Goal: Information Seeking & Learning: Learn about a topic

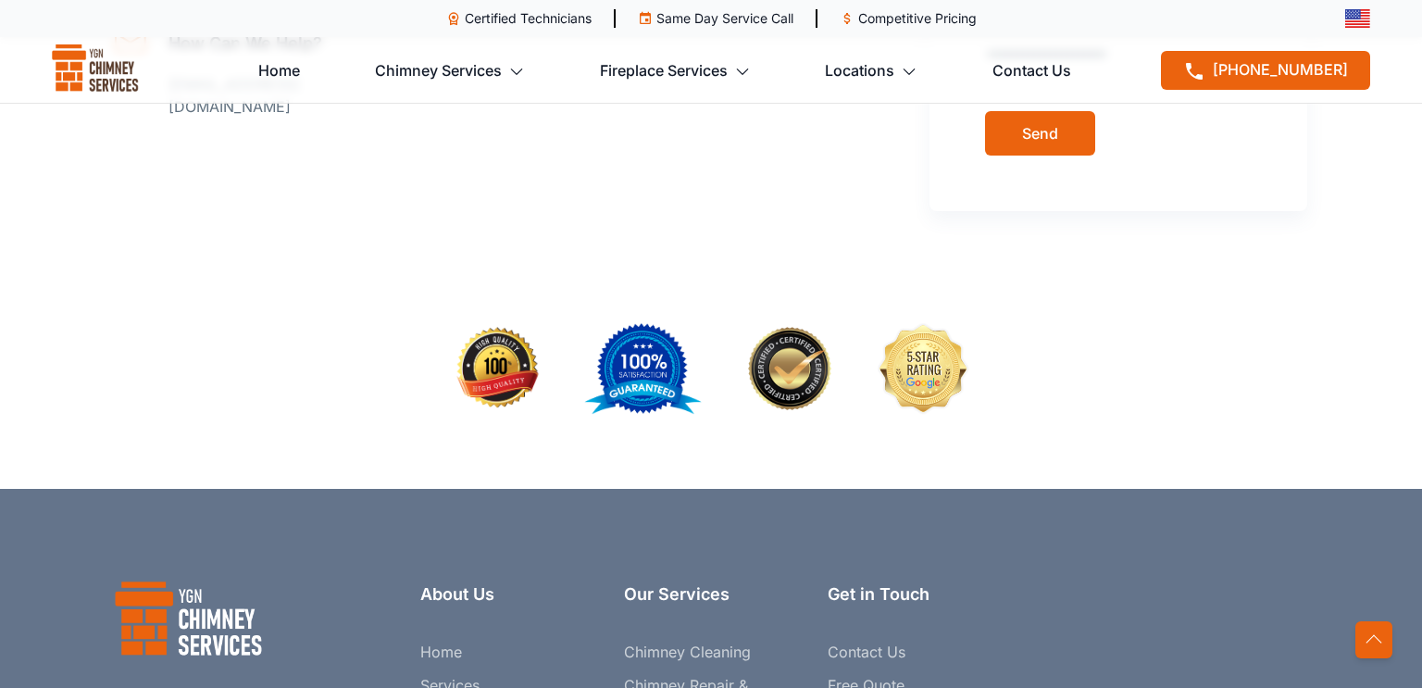
scroll to position [6346, 0]
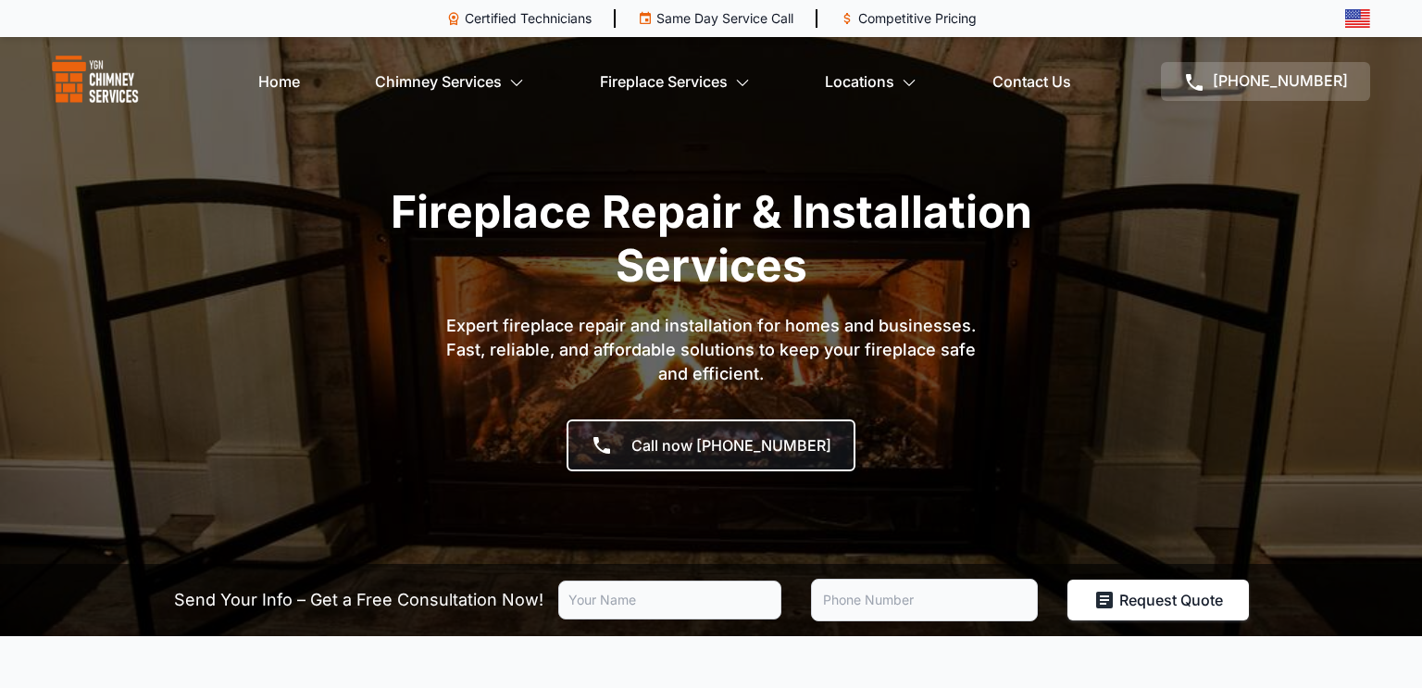
click at [511, 169] on section "Fireplace Repair & Installation Services Expert fireplace repair and installati…" at bounding box center [711, 318] width 1422 height 636
click at [517, 191] on h1 "Fireplace Repair & Installation Services" at bounding box center [711, 238] width 722 height 106
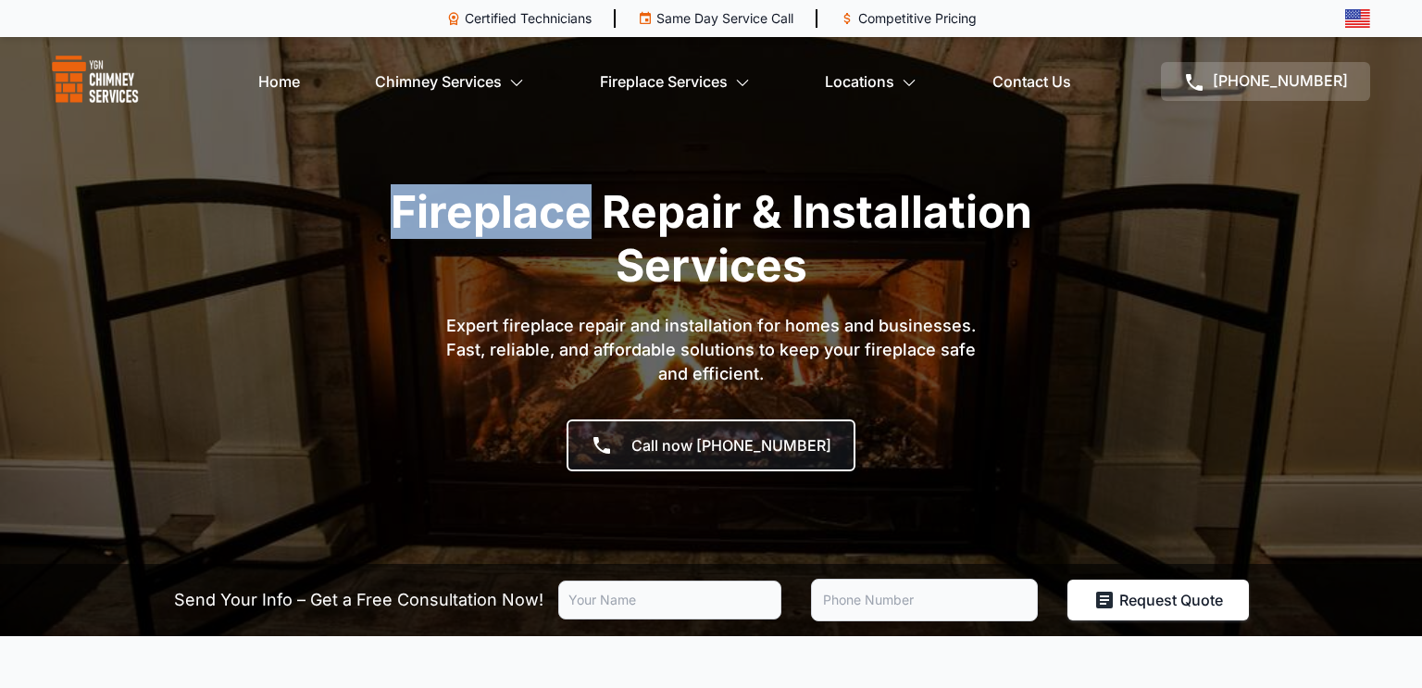
click at [517, 191] on h1 "Fireplace Repair & Installation Services" at bounding box center [711, 238] width 722 height 106
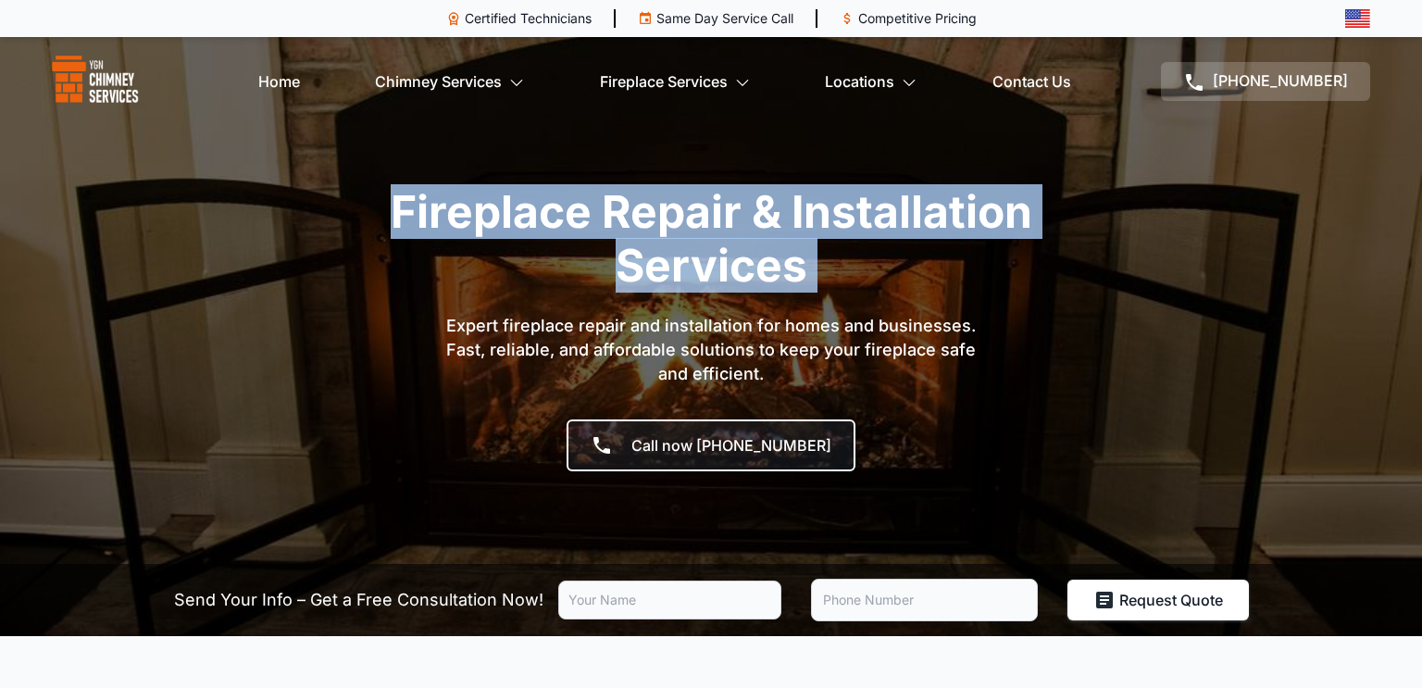
copy h1 "Fireplace Repair & Installation Services"
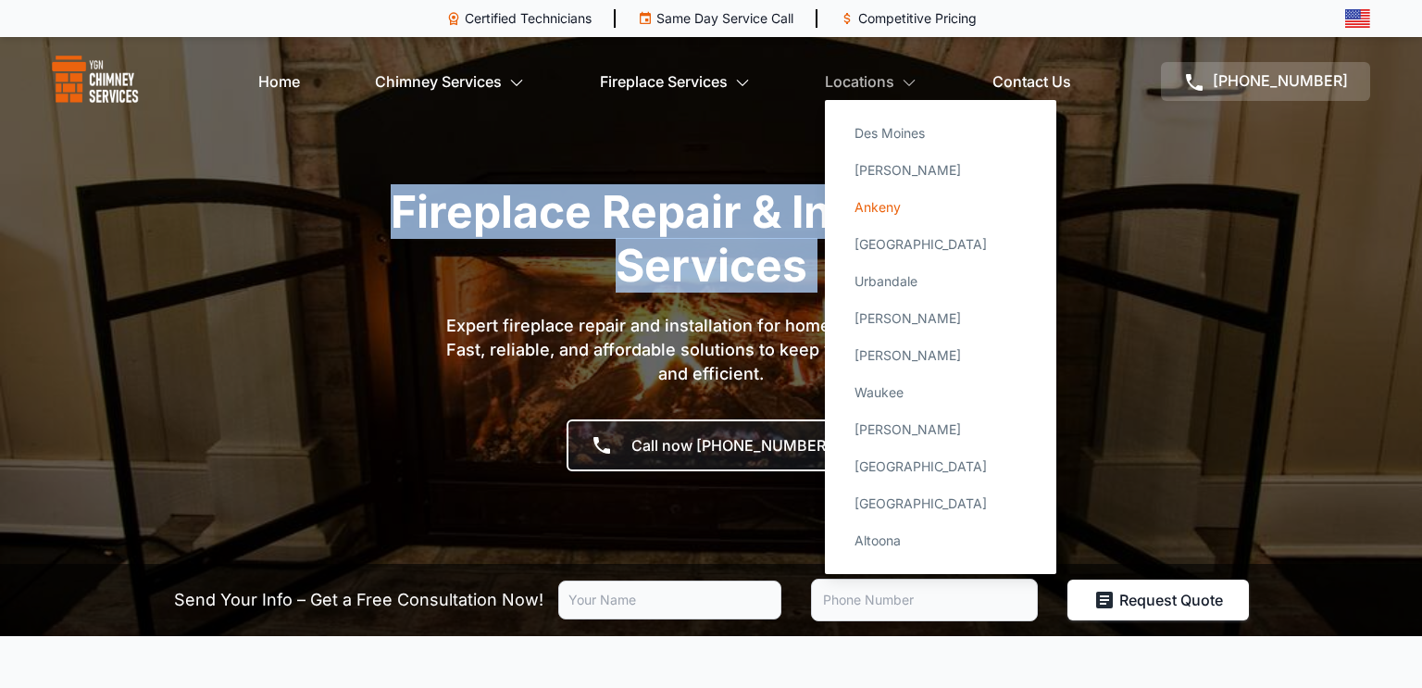
click at [900, 197] on link "Ankeny" at bounding box center [941, 207] width 202 height 37
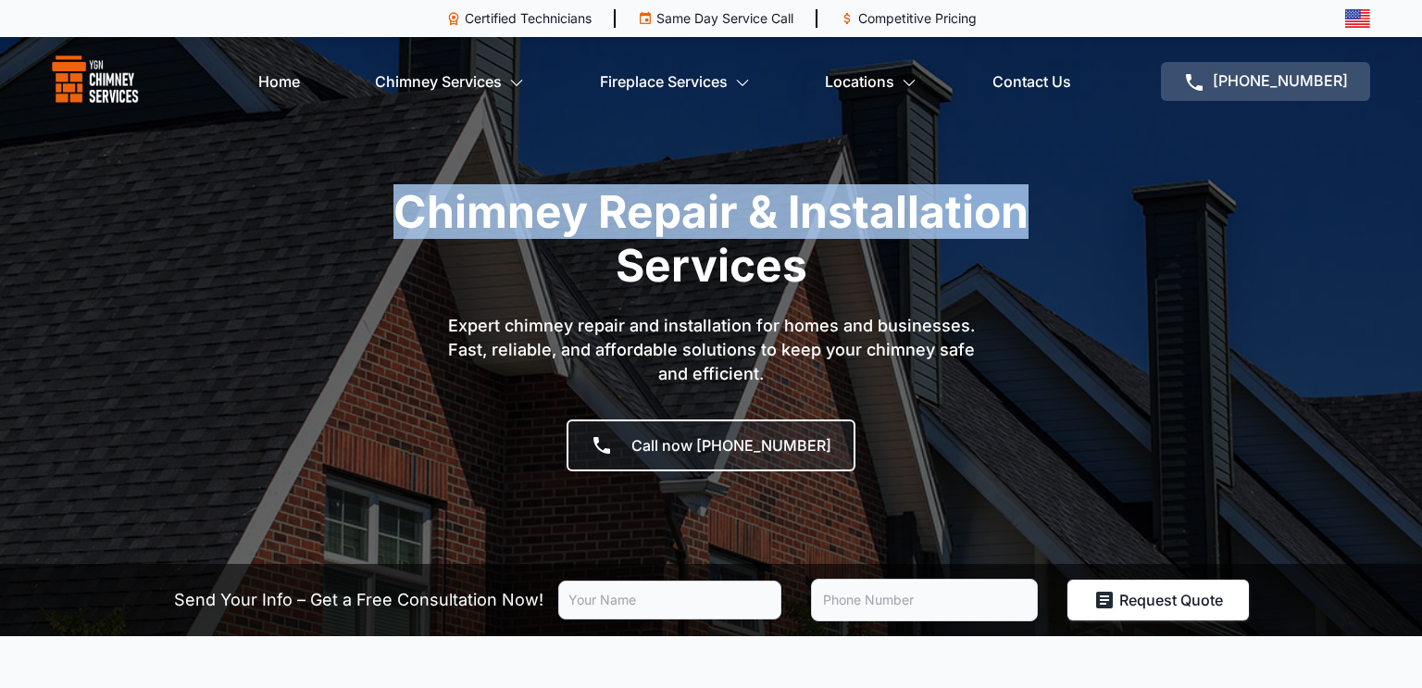
drag, startPoint x: 404, startPoint y: 200, endPoint x: 1028, endPoint y: 179, distance: 624.5
click at [1028, 179] on section "Chimney Repair & Installation Services Expert chimney repair and installation f…" at bounding box center [711, 318] width 1422 height 636
copy h1 "Chimney Repair & Installation"
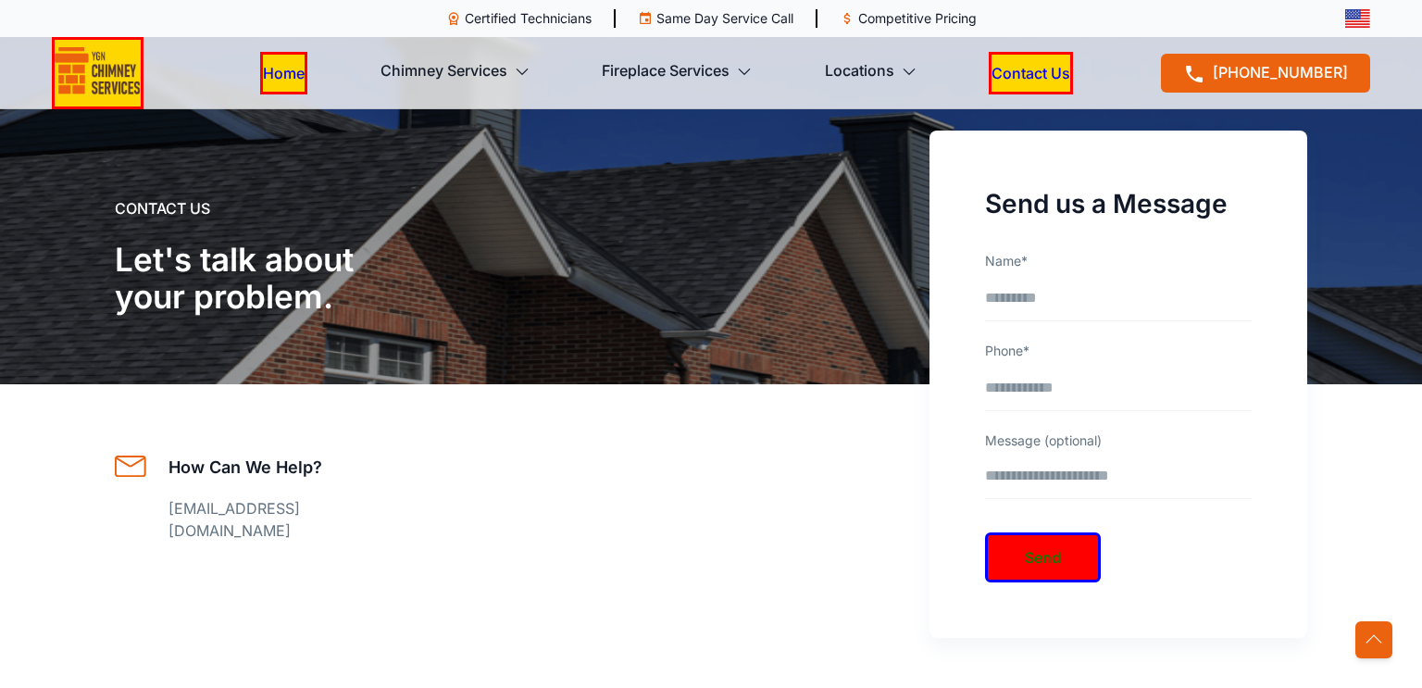
scroll to position [5816, 0]
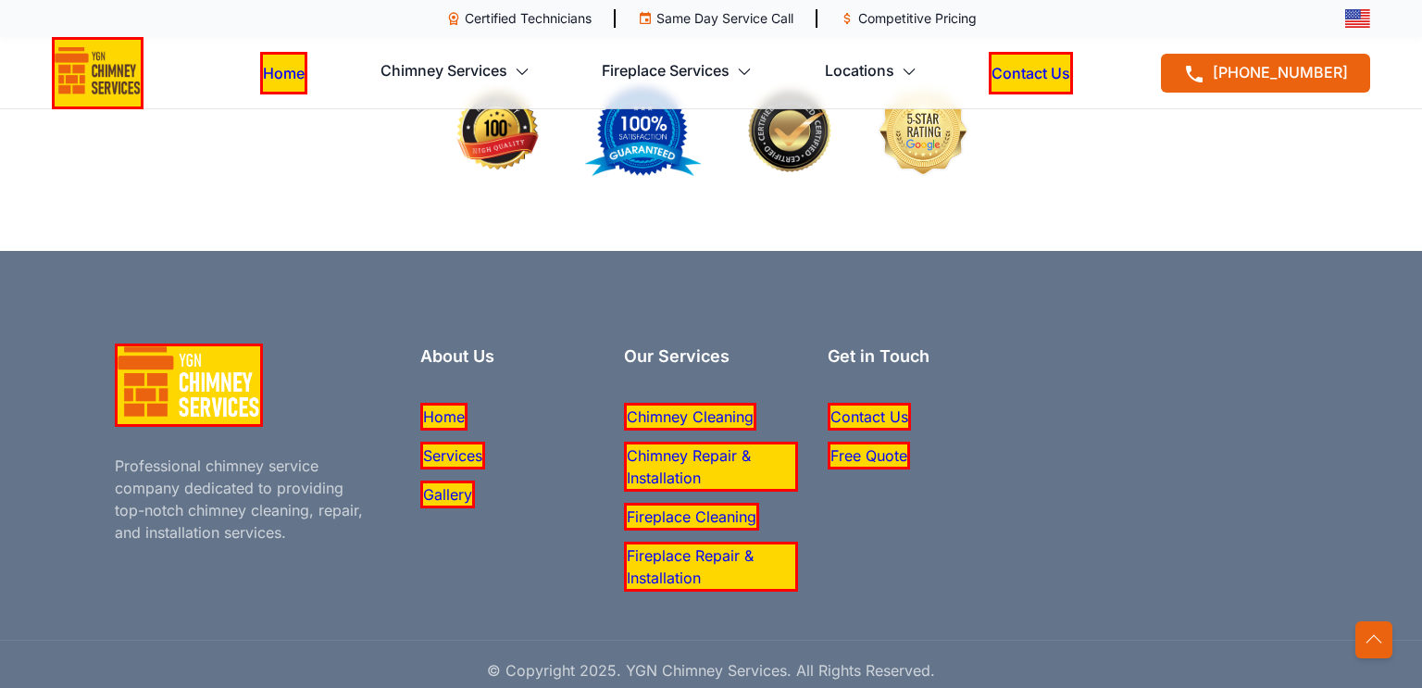
click at [455, 442] on link "Services" at bounding box center [452, 456] width 65 height 28
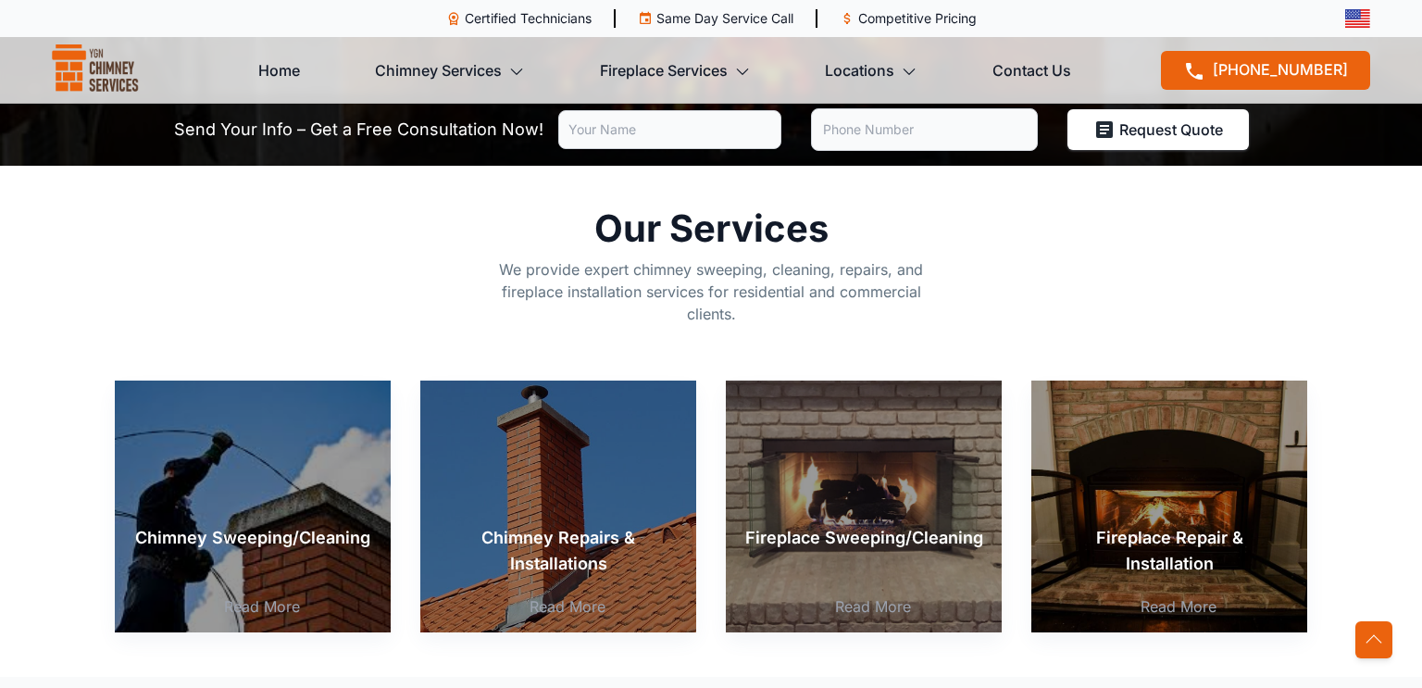
scroll to position [478, 0]
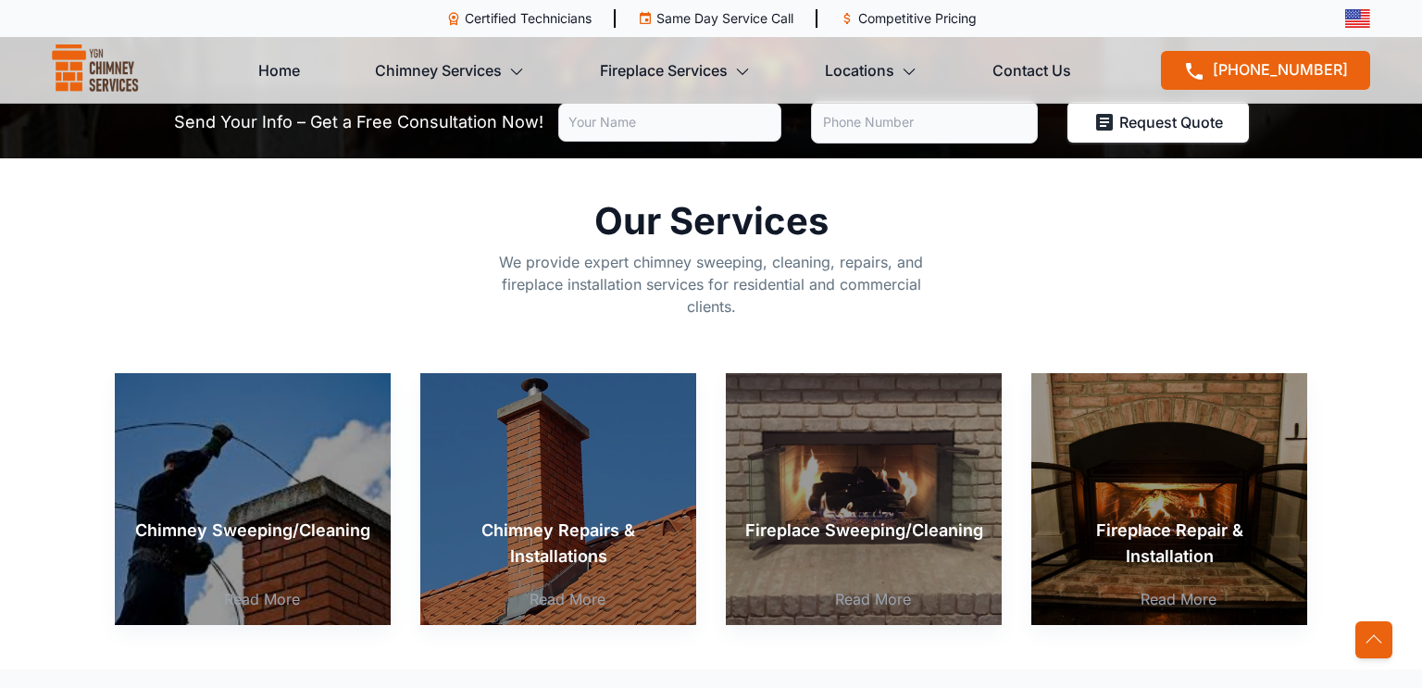
click at [746, 211] on h2 "Our Services" at bounding box center [711, 221] width 449 height 37
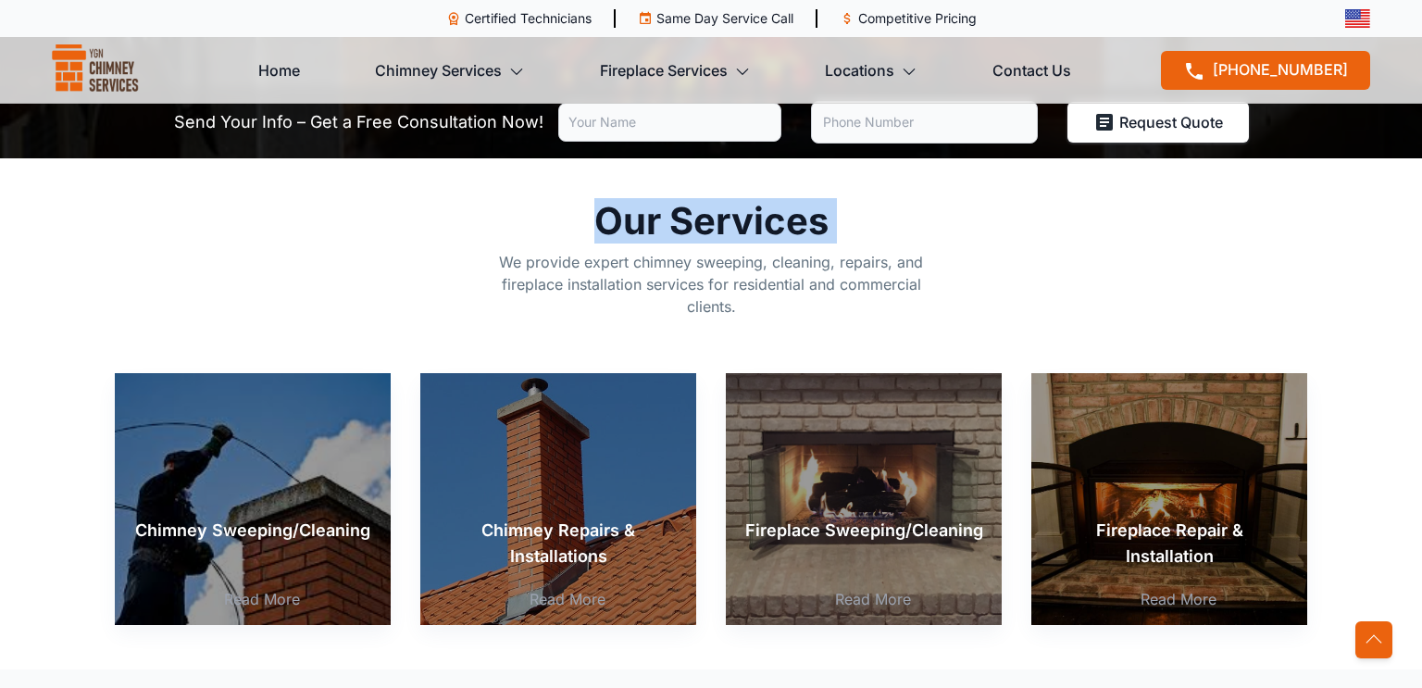
copy h2 "Our Services"
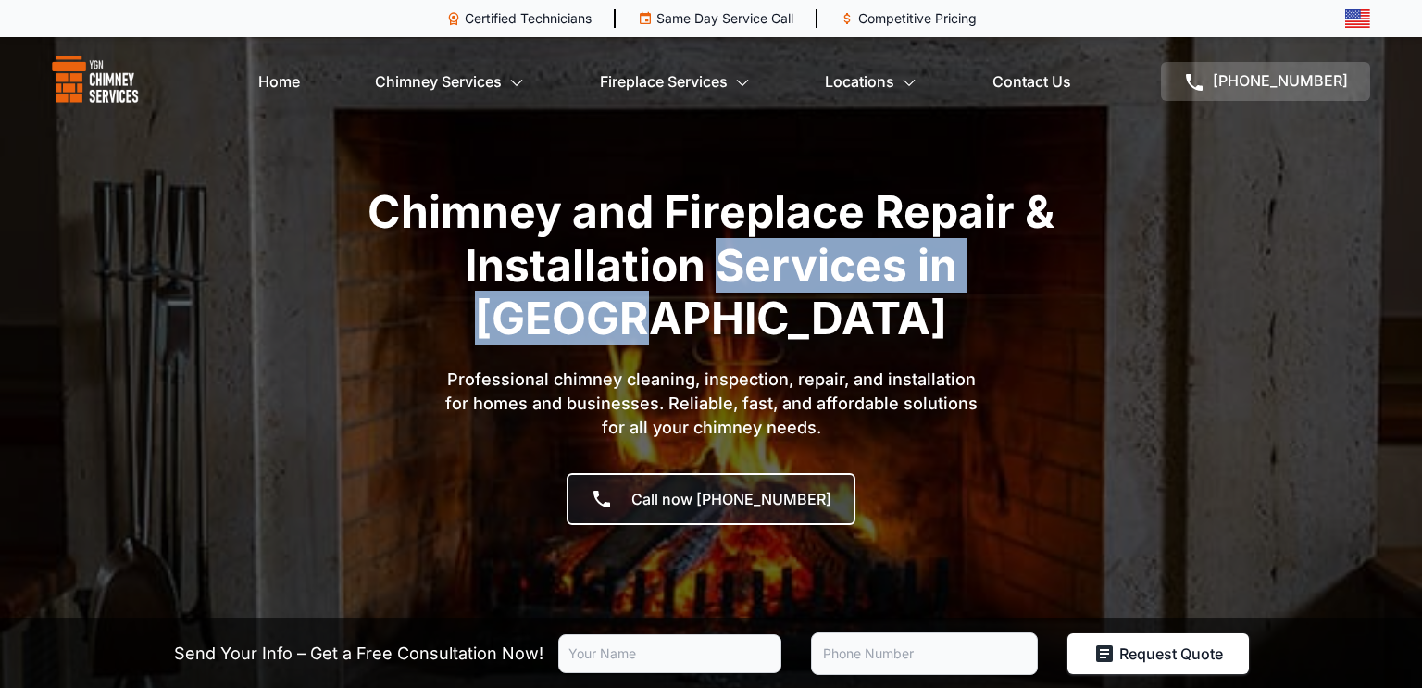
drag, startPoint x: 642, startPoint y: 277, endPoint x: 1101, endPoint y: 255, distance: 459.9
click at [1101, 255] on div "Chimney and Fireplace Repair & Installation Services in [GEOGRAPHIC_DATA] Profe…" at bounding box center [711, 373] width 1222 height 377
copy h1 "Services in [GEOGRAPHIC_DATA]"
